Goal: Task Accomplishment & Management: Manage account settings

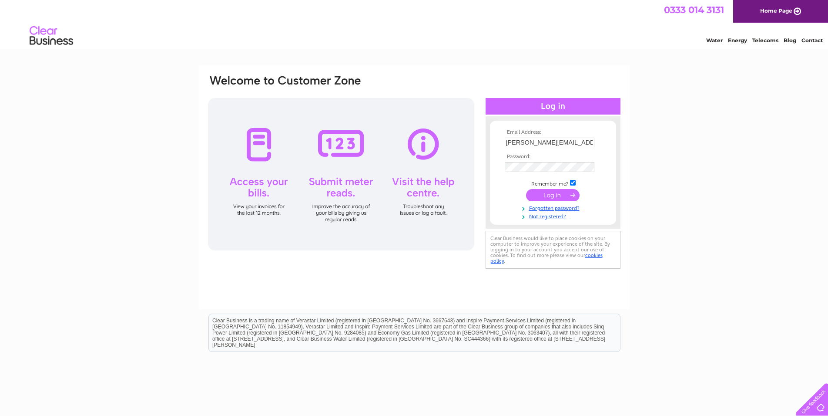
click at [549, 196] on input "submit" at bounding box center [553, 195] width 54 height 12
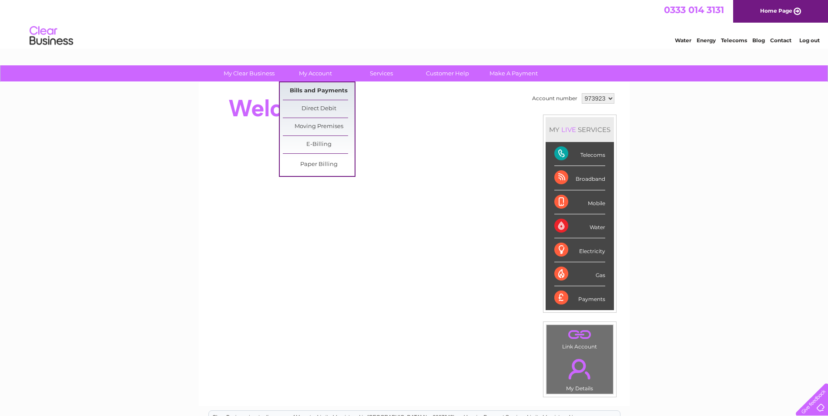
click at [313, 91] on link "Bills and Payments" at bounding box center [319, 90] width 72 height 17
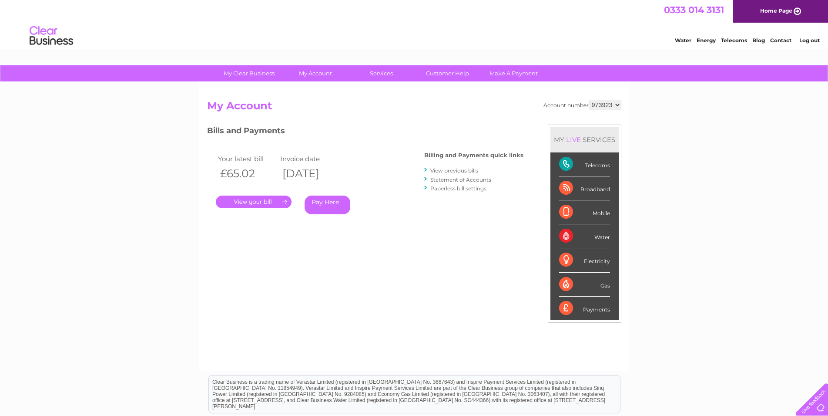
click at [258, 201] on link "." at bounding box center [254, 201] width 76 height 13
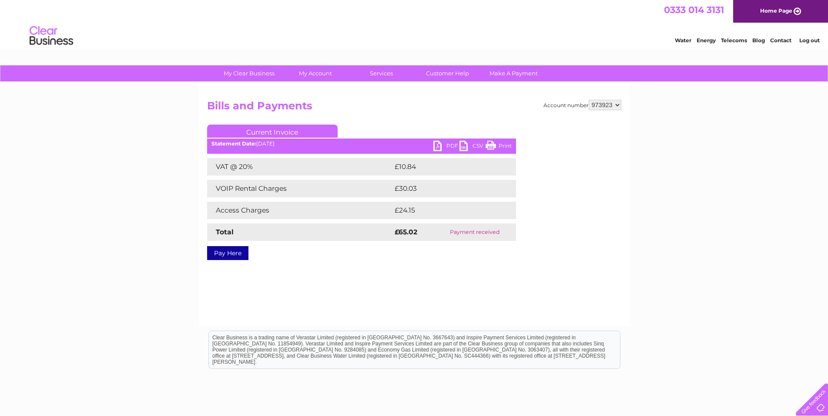
click at [437, 148] on link "PDF" at bounding box center [446, 147] width 26 height 13
